Goal: Transaction & Acquisition: Book appointment/travel/reservation

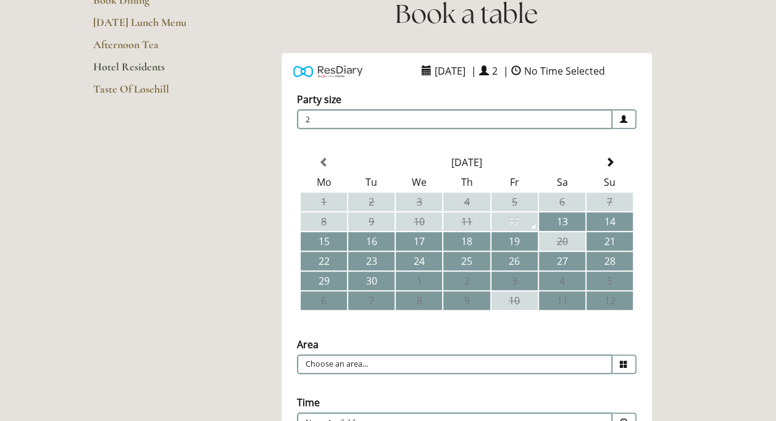
scroll to position [237, 0]
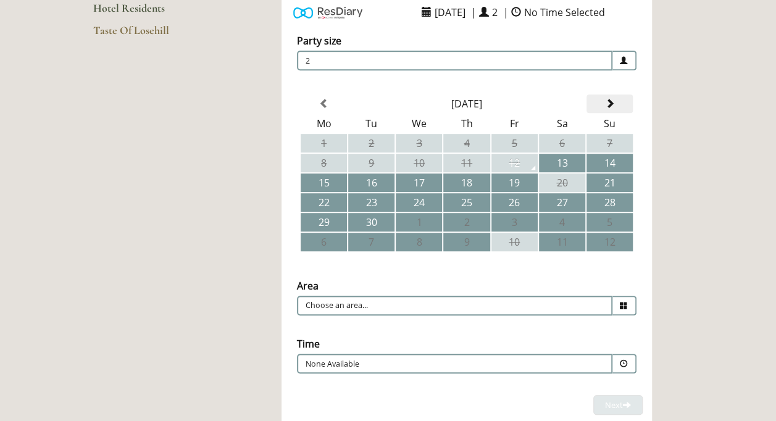
click at [611, 106] on span at bounding box center [610, 104] width 10 height 10
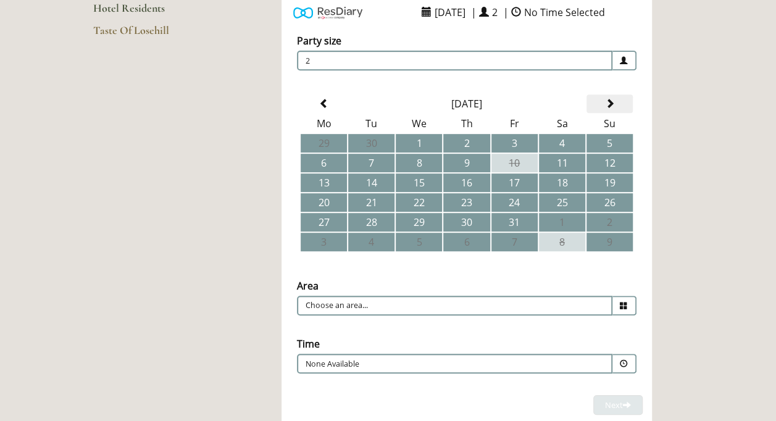
click at [611, 106] on span at bounding box center [610, 104] width 10 height 10
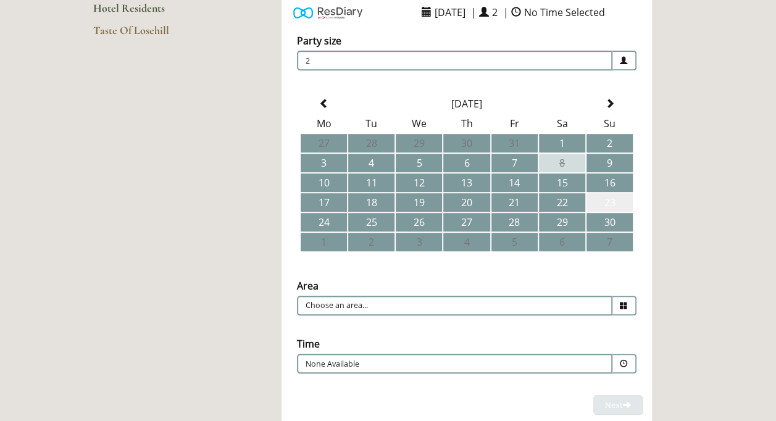
click at [610, 199] on td "23" at bounding box center [610, 202] width 46 height 19
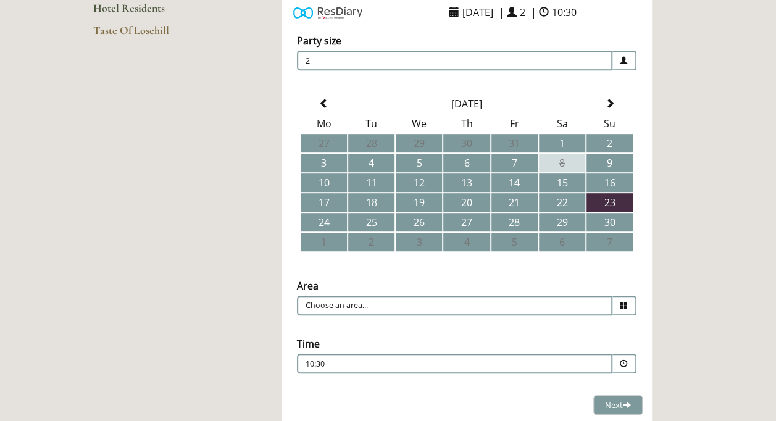
click at [620, 304] on icon at bounding box center [624, 306] width 8 height 8
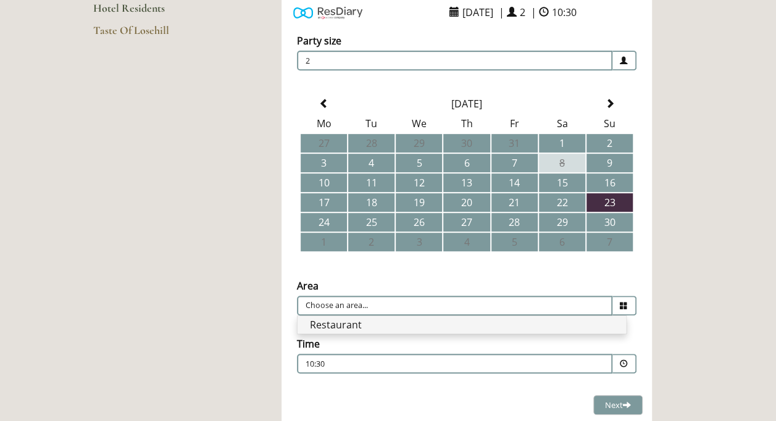
click at [590, 325] on li "Restaurant" at bounding box center [462, 324] width 329 height 17
type input "Restaurant"
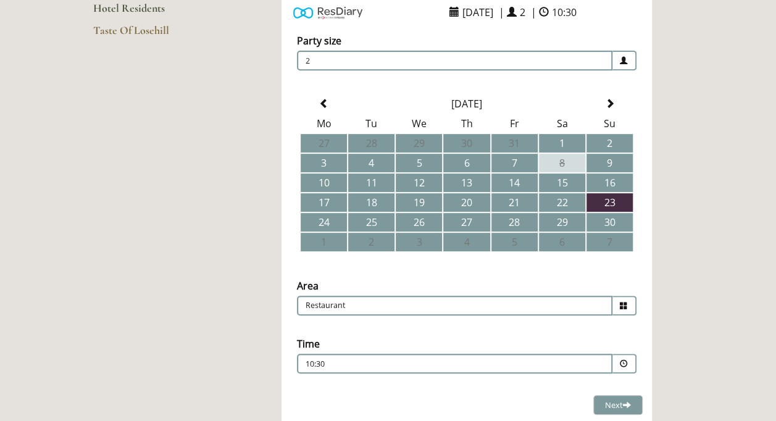
click at [624, 363] on span at bounding box center [624, 364] width 8 height 8
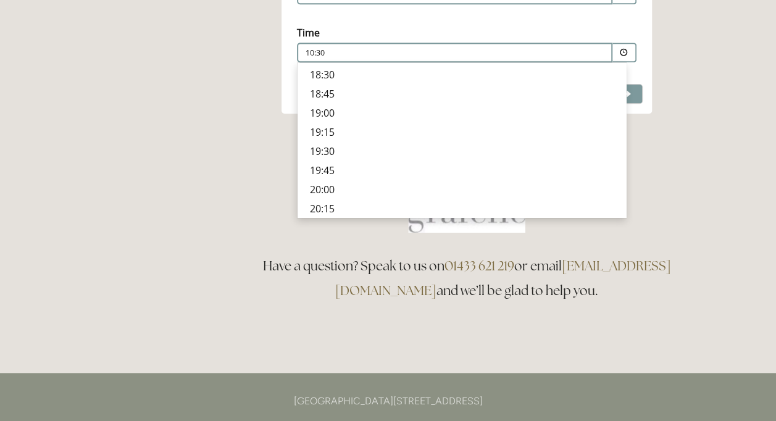
scroll to position [453, 0]
click at [320, 183] on p "20:00" at bounding box center [462, 185] width 304 height 14
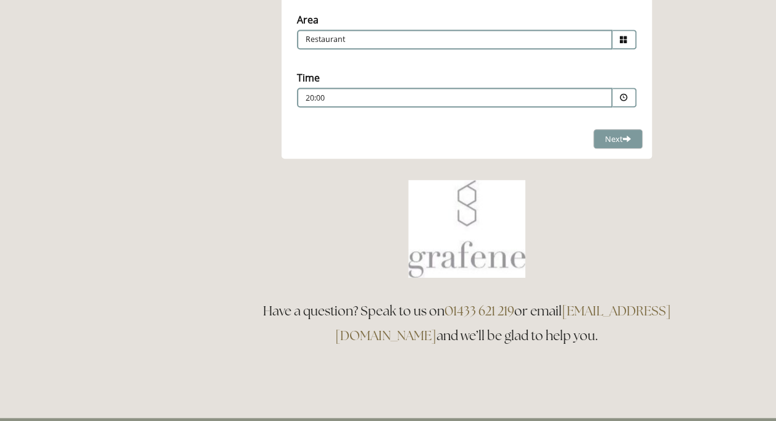
scroll to position [493, 0]
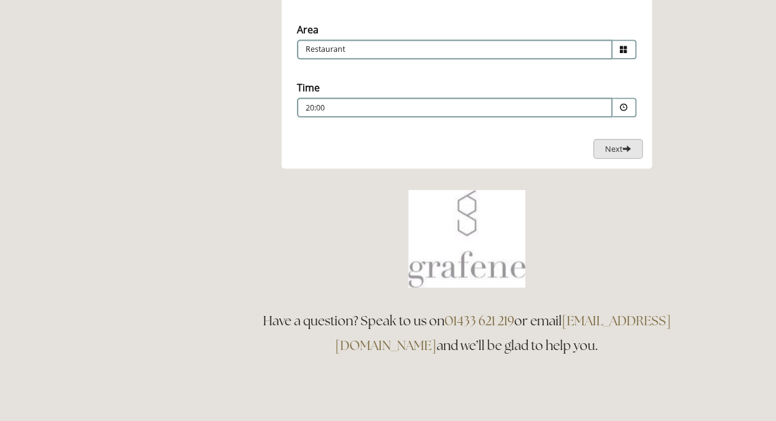
click at [611, 146] on span "Next" at bounding box center [618, 148] width 26 height 11
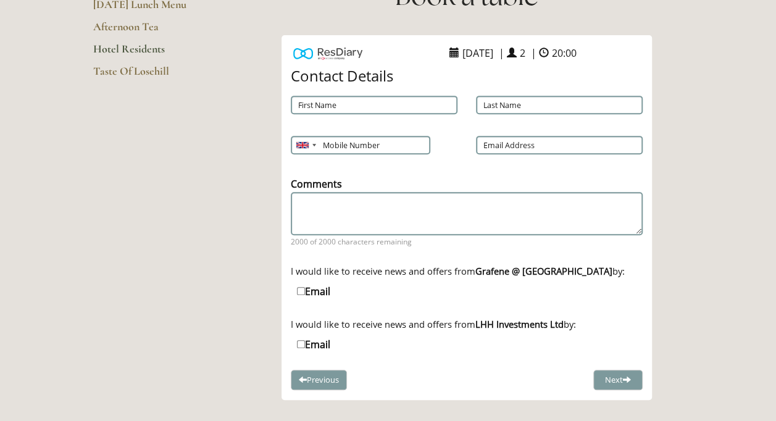
scroll to position [193, 0]
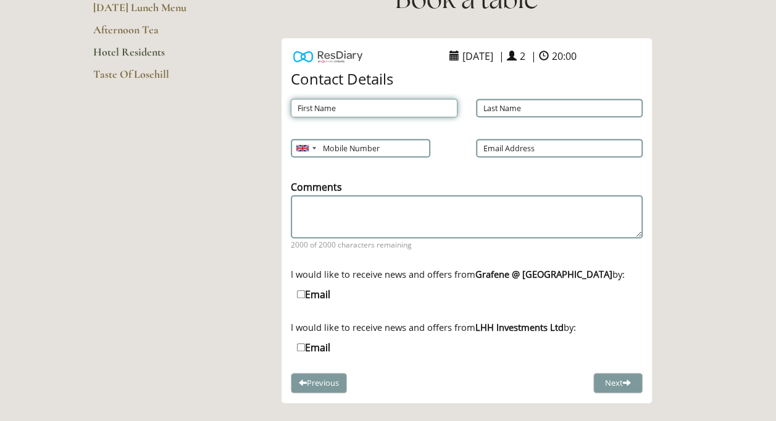
click at [342, 115] on input "First Name" at bounding box center [374, 108] width 167 height 19
type input "[PERSON_NAME]"
type input "07790757963"
type input "[PERSON_NAME][EMAIL_ADDRESS][PERSON_NAME][DOMAIN_NAME]"
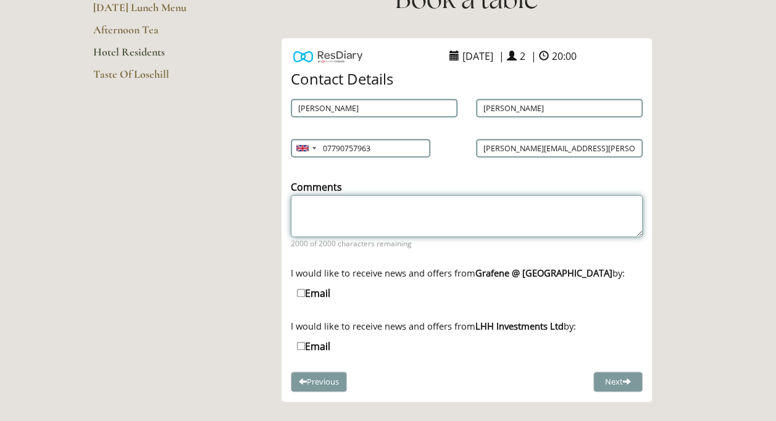
click at [311, 201] on textarea "Comments" at bounding box center [467, 216] width 352 height 42
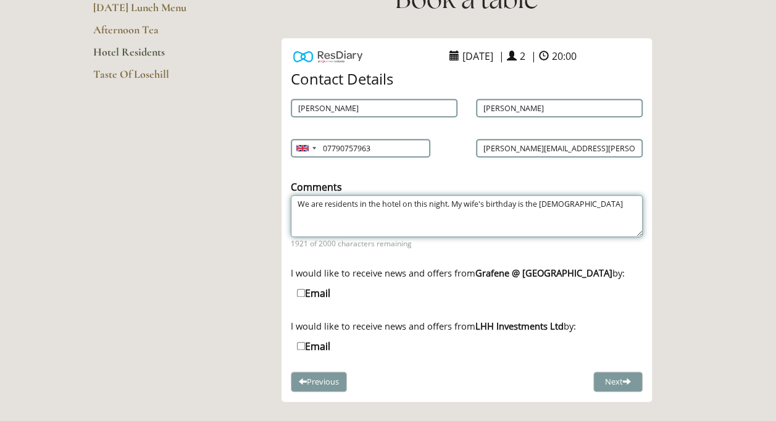
drag, startPoint x: 311, startPoint y: 201, endPoint x: 331, endPoint y: 298, distance: 98.5
click at [331, 298] on div "Contact Details First Name [PERSON_NAME] Last Name [PERSON_NAME] Mobile Number …" at bounding box center [467, 231] width 352 height 321
type textarea "We are residents in the hotel on this night. My wife's birthday is the [DEMOGRA…"
click at [613, 379] on button "Next" at bounding box center [618, 383] width 49 height 20
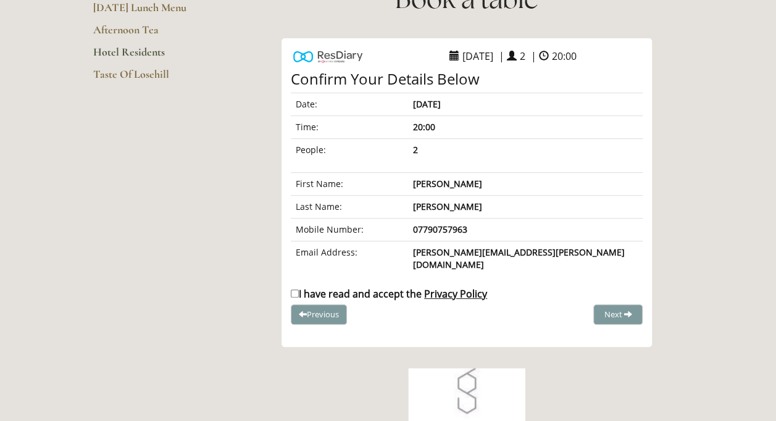
click at [295, 290] on input "I have read and accept the Privacy Policy" at bounding box center [295, 294] width 8 height 8
checkbox input "true"
click at [588, 309] on span "Complete Booking" at bounding box center [591, 314] width 68 height 11
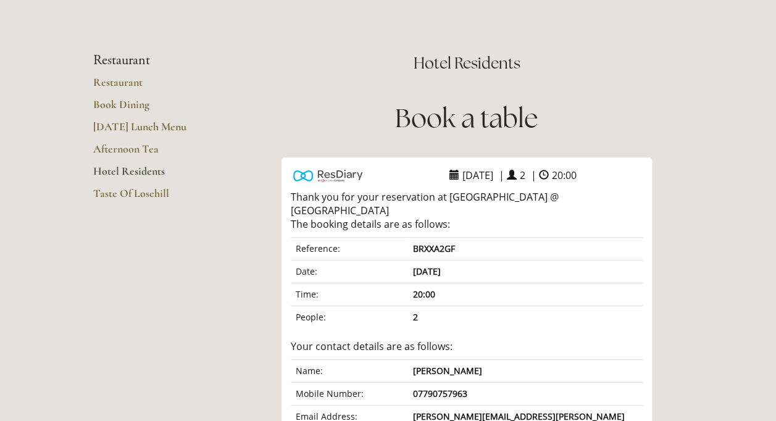
scroll to position [67, 0]
